Goal: Task Accomplishment & Management: Complete application form

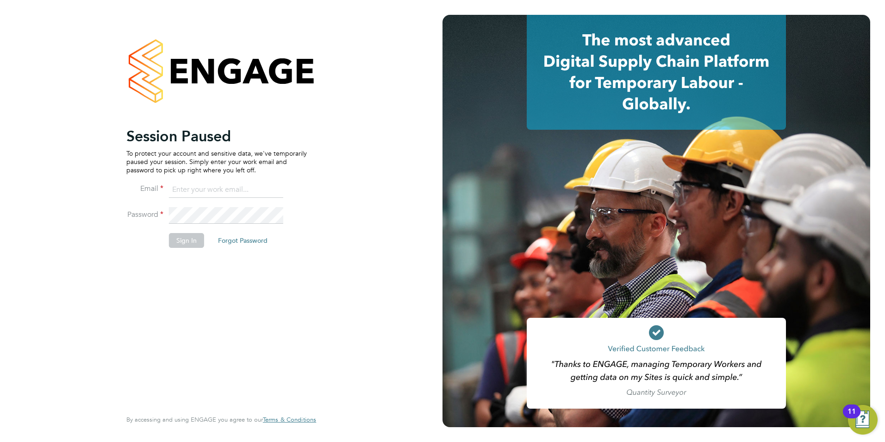
type input "libby@mmpconsultancy.co.uk"
click at [181, 246] on button "Sign In" at bounding box center [186, 240] width 35 height 15
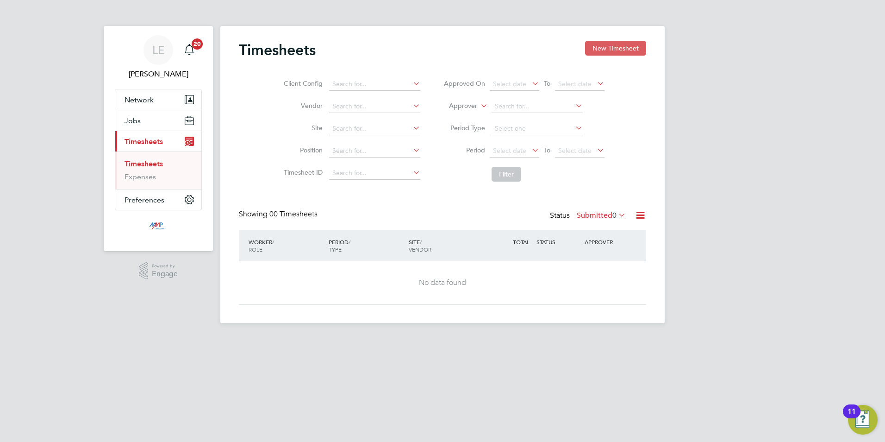
click at [625, 49] on button "New Timesheet" at bounding box center [615, 48] width 61 height 15
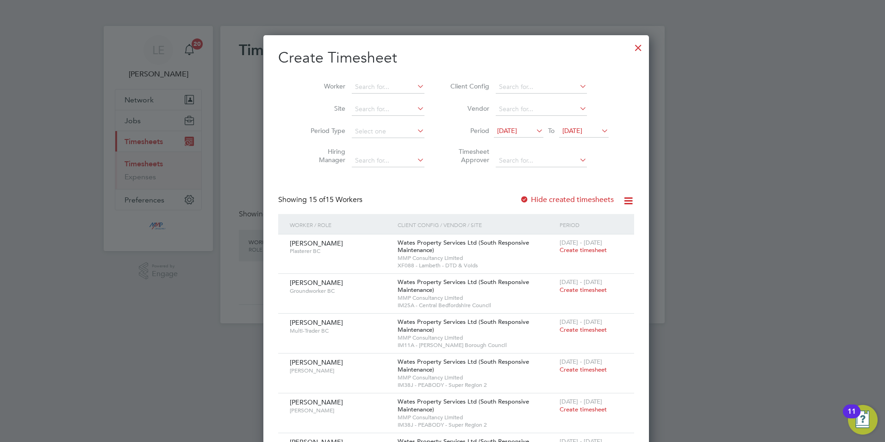
scroll to position [815, 358]
click at [630, 43] on div at bounding box center [638, 45] width 17 height 17
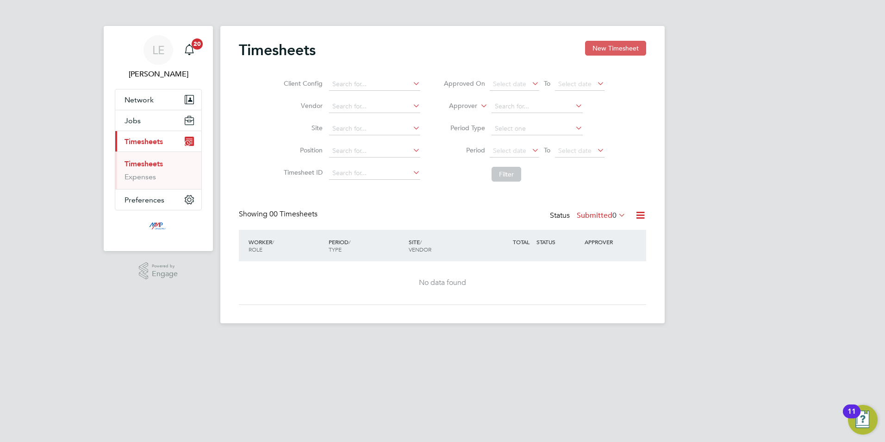
click at [626, 48] on button "New Timesheet" at bounding box center [615, 48] width 61 height 15
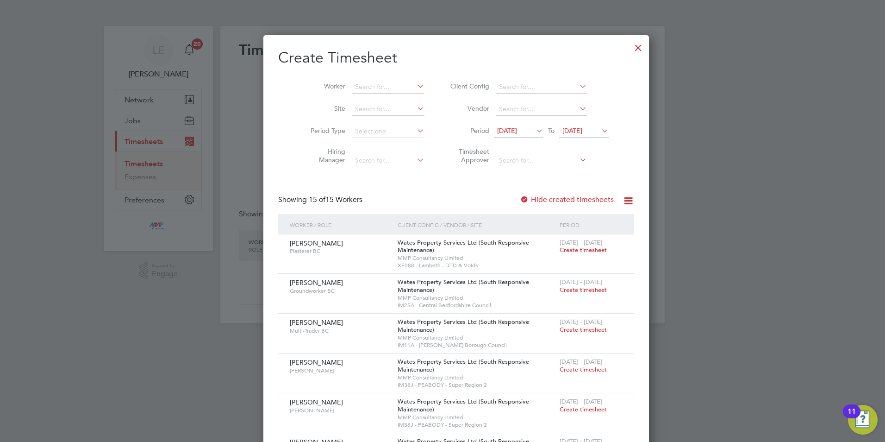
click at [501, 126] on span "[DATE]" at bounding box center [507, 130] width 20 height 8
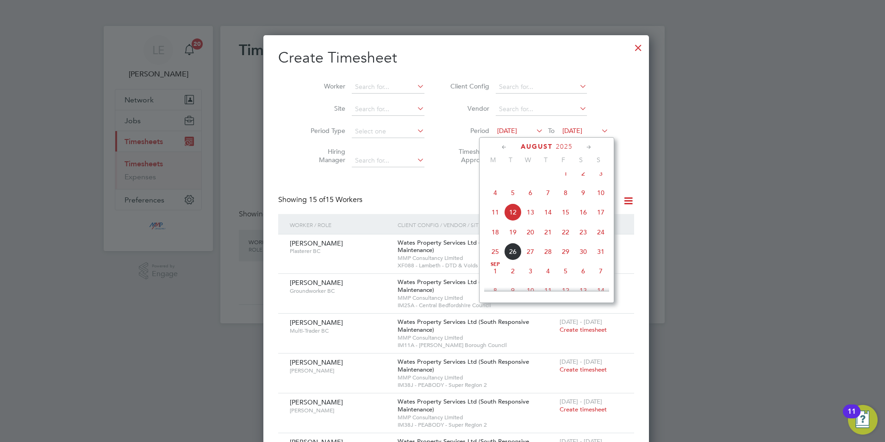
click at [581, 214] on span "16" at bounding box center [584, 212] width 18 height 18
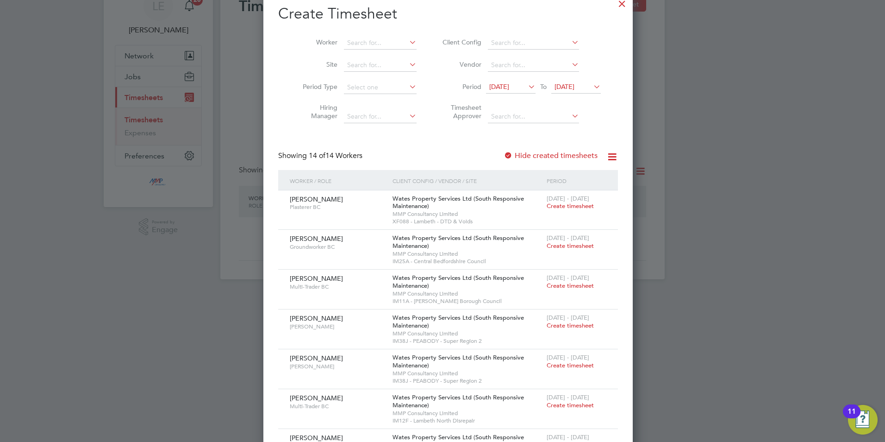
scroll to position [0, 0]
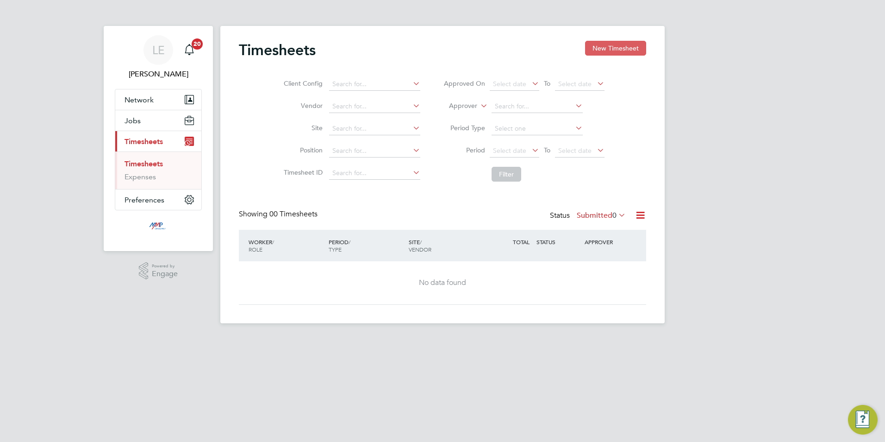
click at [614, 45] on button "New Timesheet" at bounding box center [615, 48] width 61 height 15
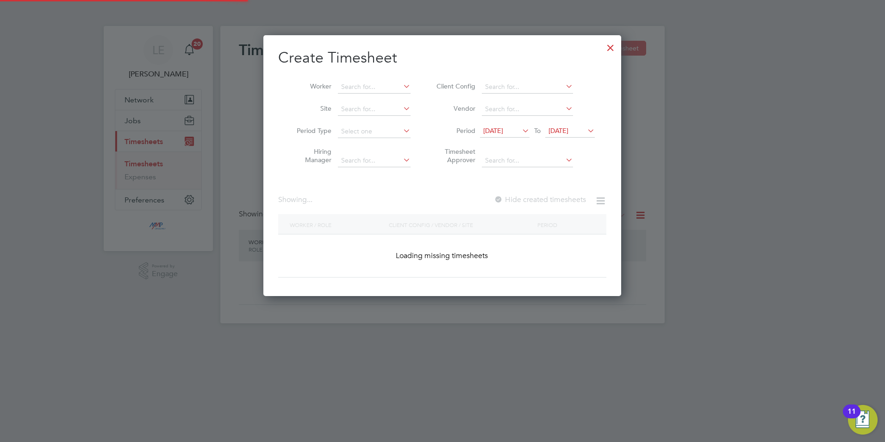
scroll to position [815, 358]
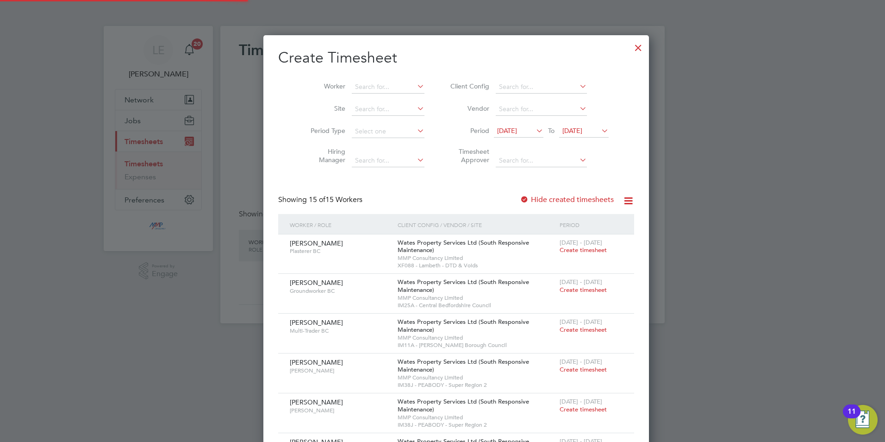
click at [497, 131] on span "[DATE]" at bounding box center [507, 130] width 20 height 8
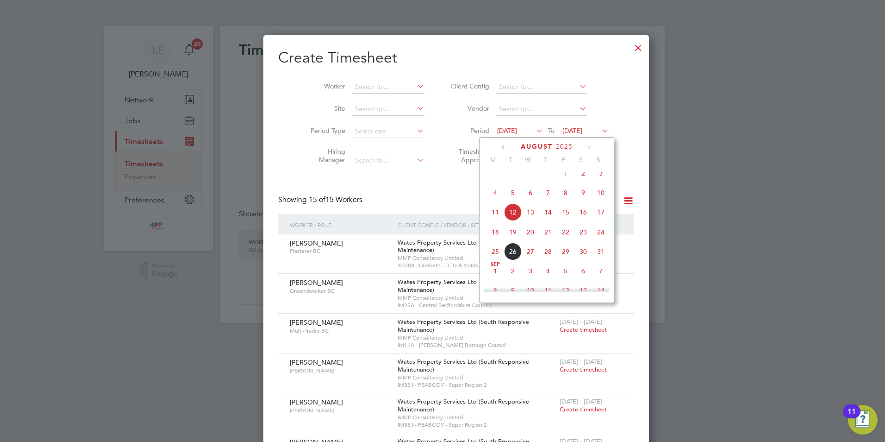
click at [585, 219] on span "16" at bounding box center [584, 212] width 18 height 18
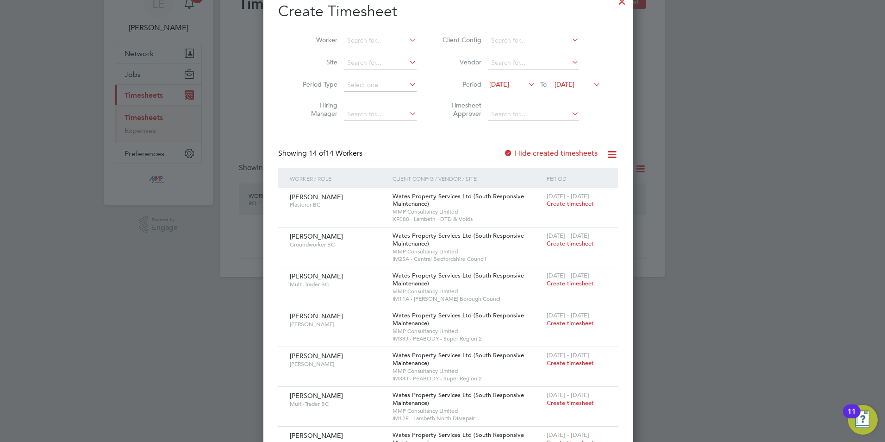
scroll to position [93, 0]
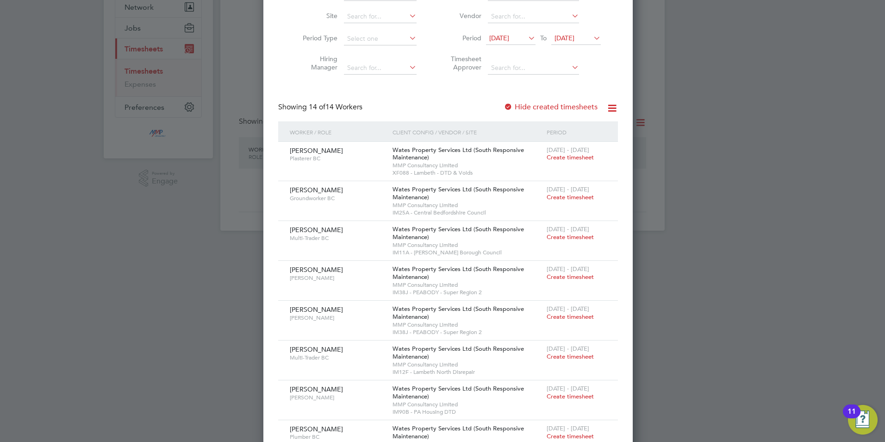
click at [97, 254] on div at bounding box center [442, 221] width 885 height 442
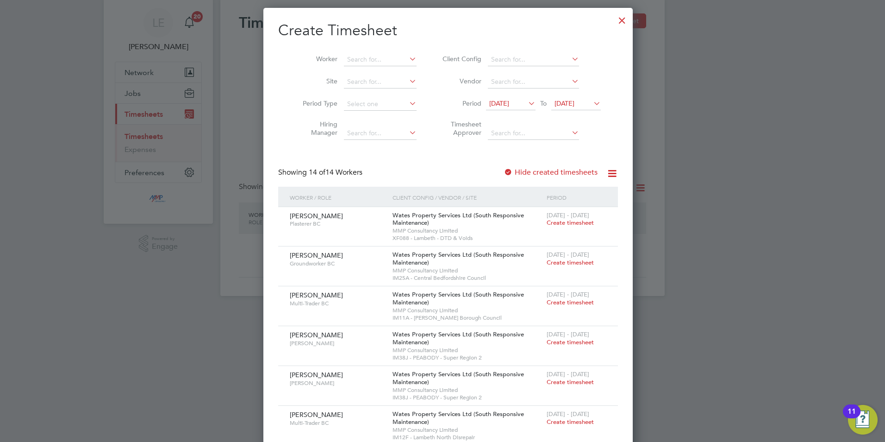
scroll to position [0, 0]
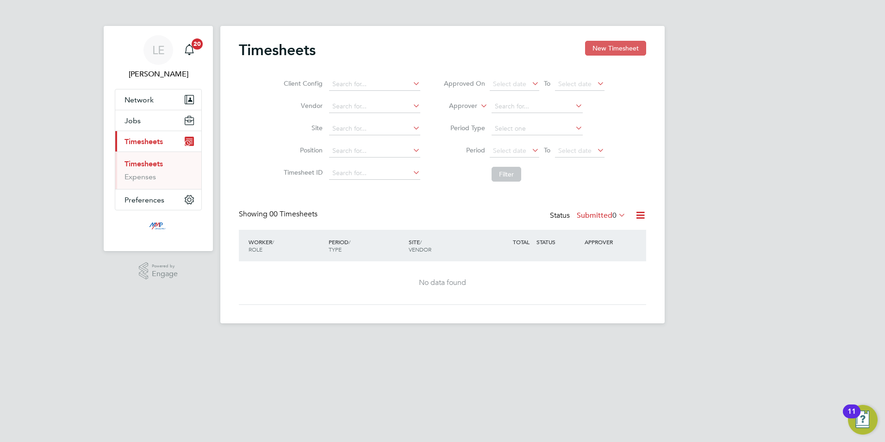
click at [615, 45] on button "New Timesheet" at bounding box center [615, 48] width 61 height 15
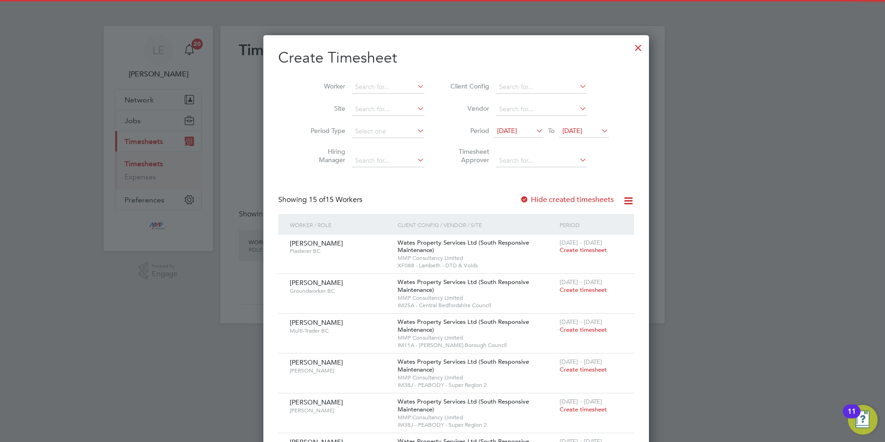
scroll to position [815, 358]
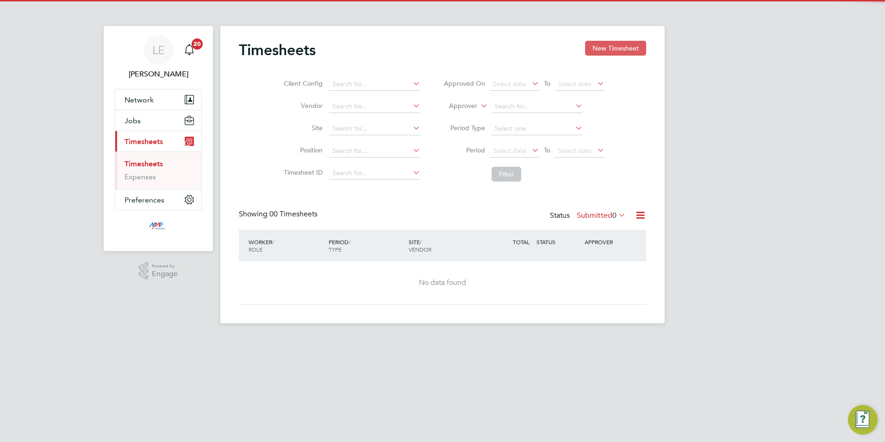
click at [619, 49] on button "New Timesheet" at bounding box center [615, 48] width 61 height 15
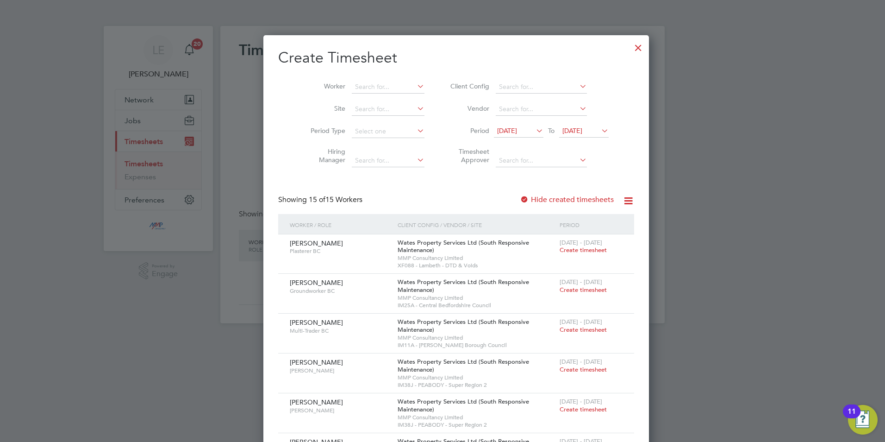
scroll to position [815, 358]
click at [501, 126] on span "[DATE]" at bounding box center [519, 131] width 50 height 13
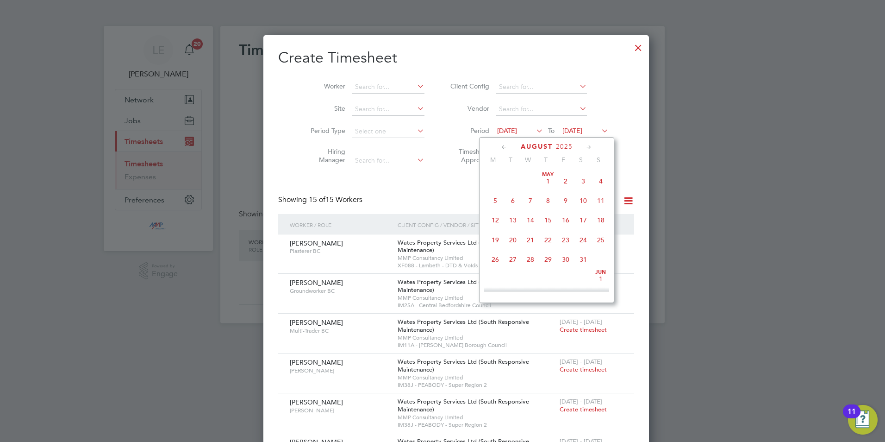
scroll to position [320, 0]
click at [583, 216] on span "16" at bounding box center [584, 212] width 18 height 18
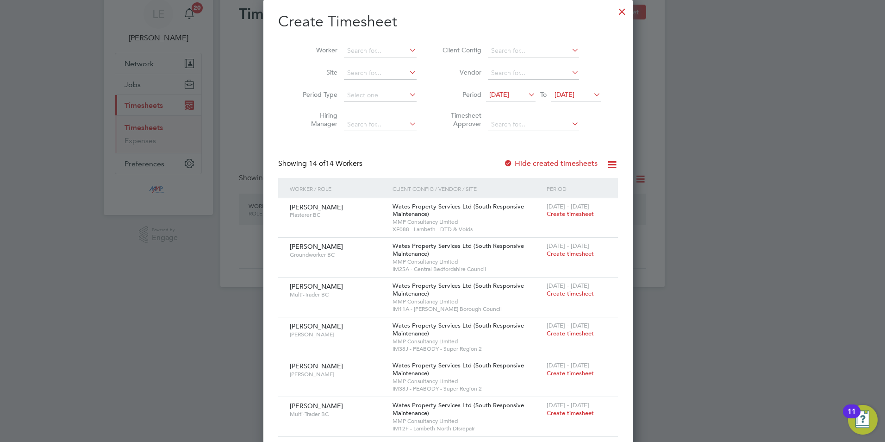
scroll to position [93, 0]
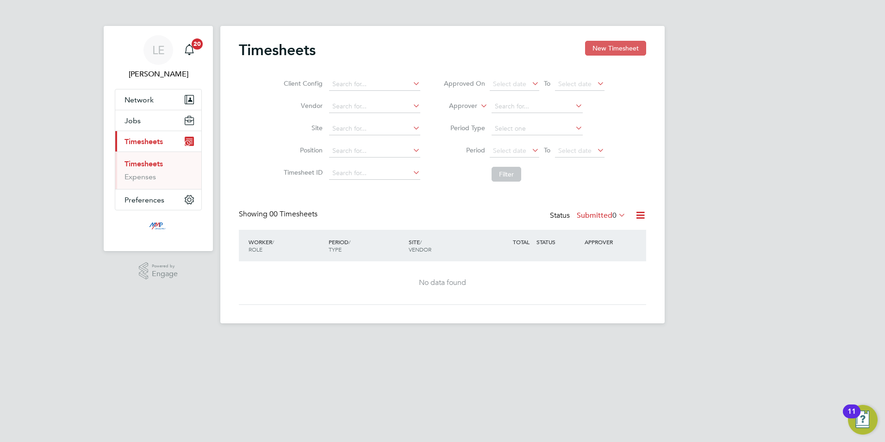
click at [607, 47] on button "New Timesheet" at bounding box center [615, 48] width 61 height 15
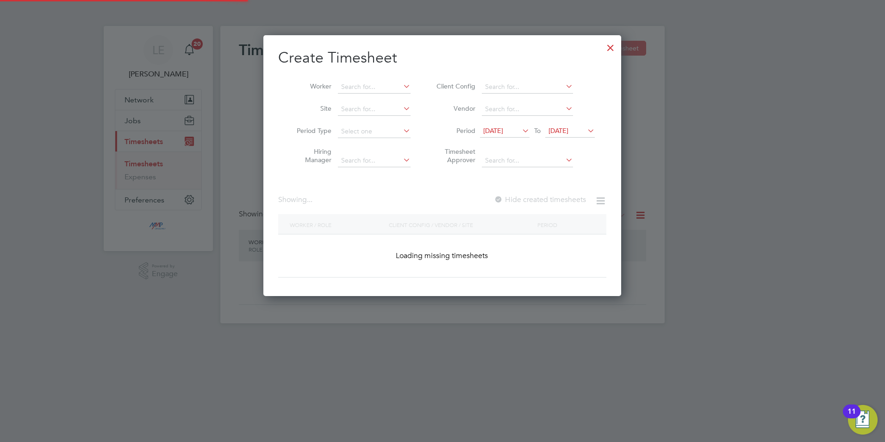
scroll to position [815, 358]
